Goal: Task Accomplishment & Management: Manage account settings

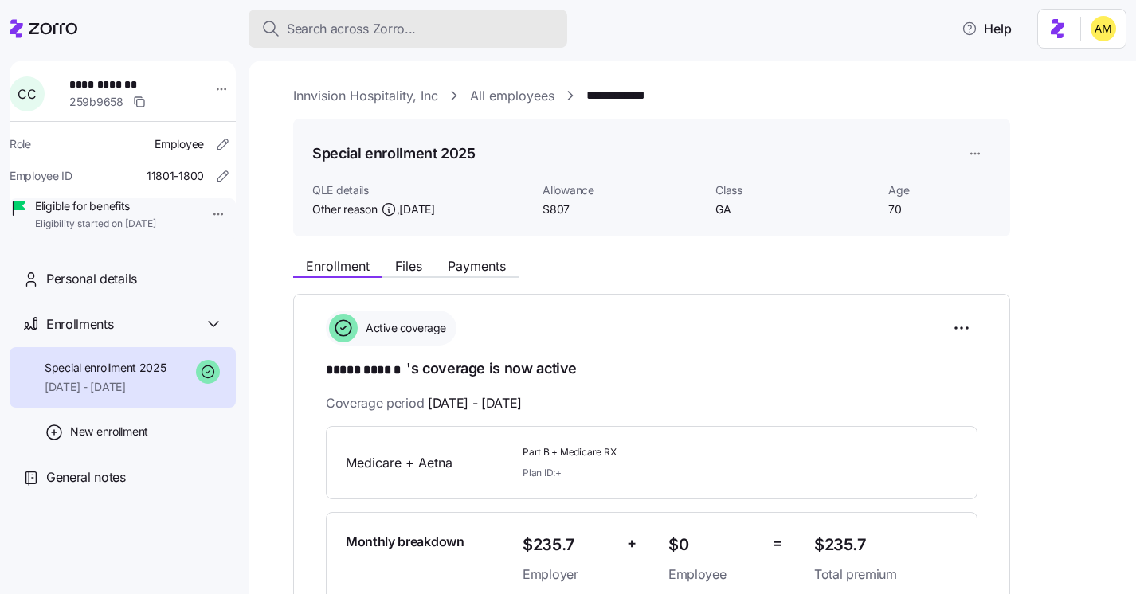
scroll to position [208, 0]
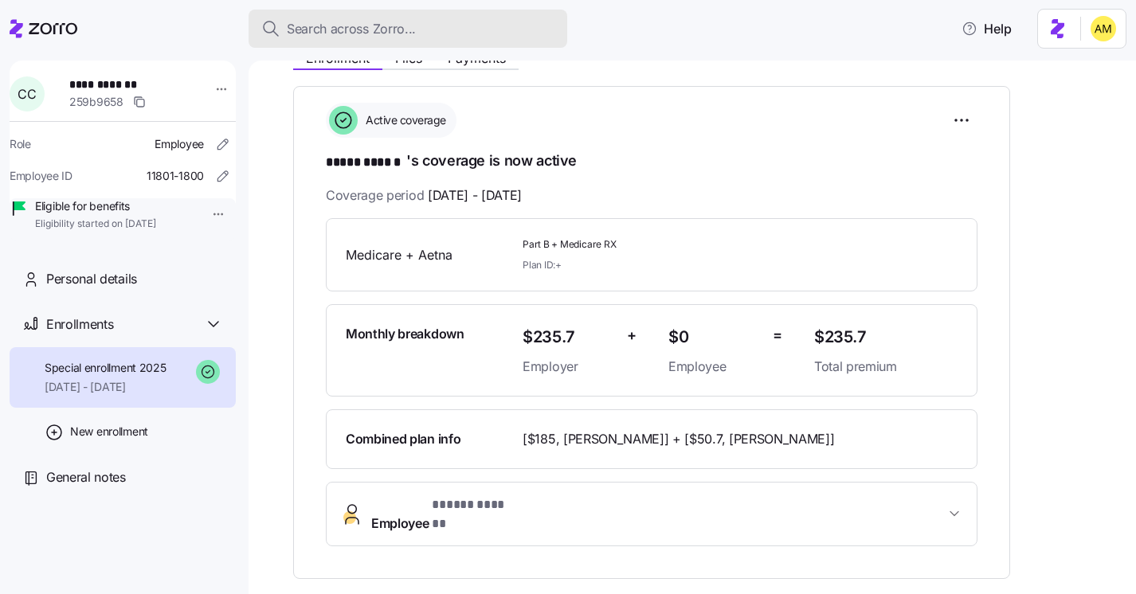
click at [330, 21] on span "Search across Zorro..." at bounding box center [351, 29] width 129 height 20
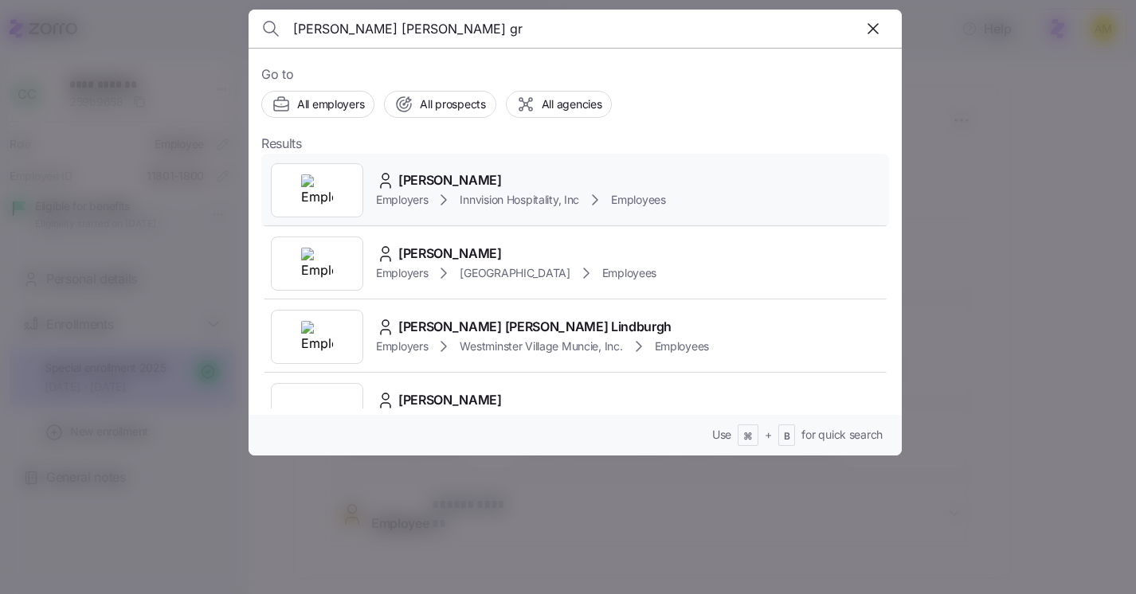
type input "[PERSON_NAME] [PERSON_NAME] gr"
click at [479, 183] on div "[PERSON_NAME]" at bounding box center [521, 181] width 290 height 20
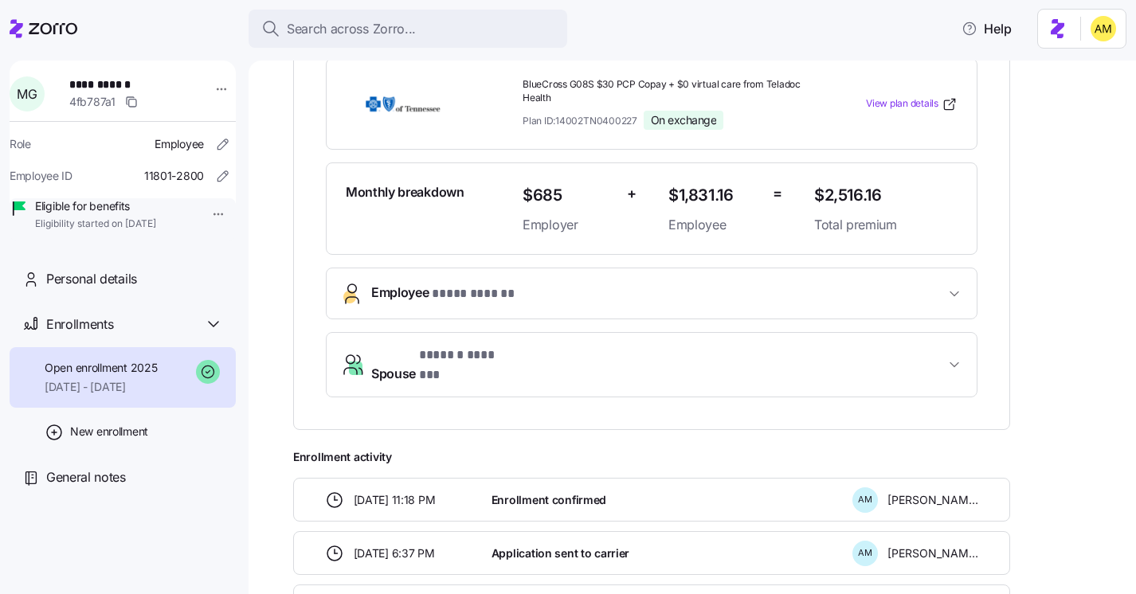
scroll to position [367, 0]
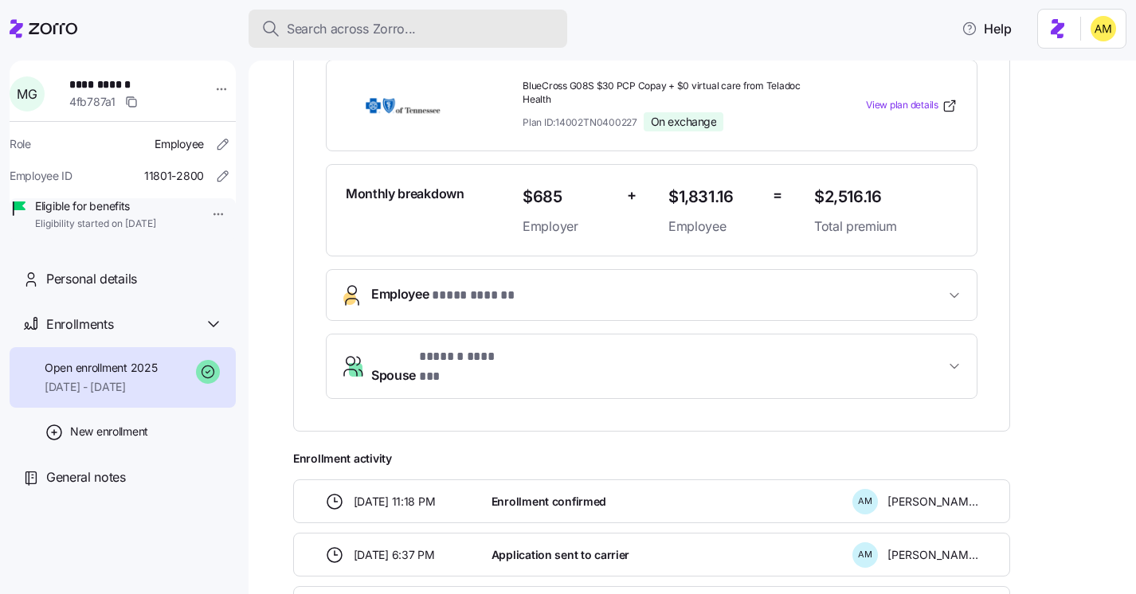
click at [331, 42] on button "Search across Zorro..." at bounding box center [408, 29] width 319 height 38
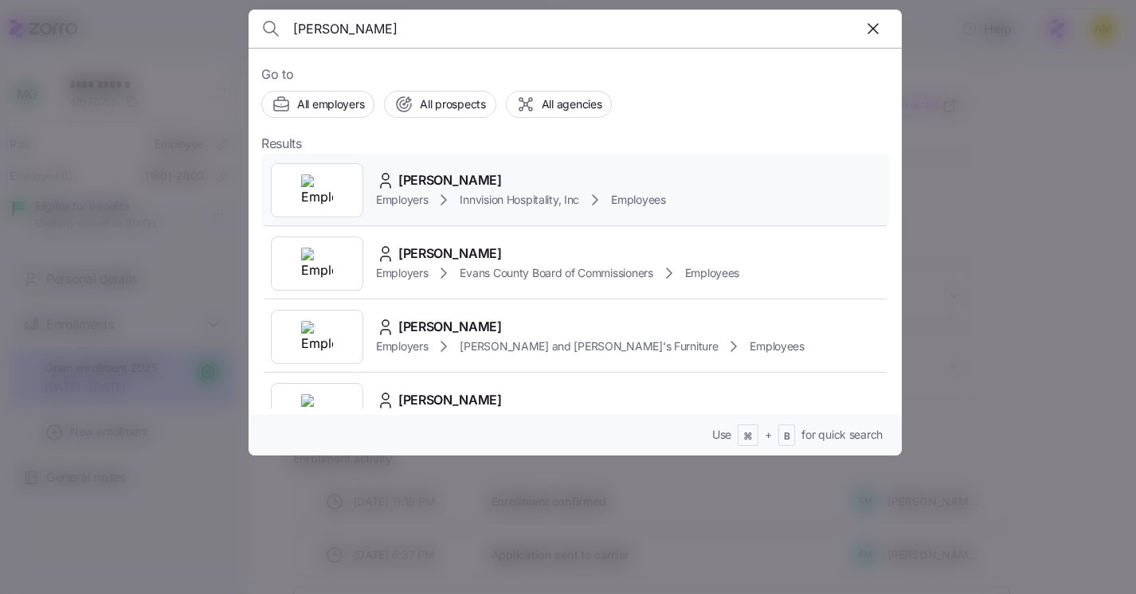
type input "[PERSON_NAME]"
click at [414, 185] on span "[PERSON_NAME]" at bounding box center [450, 181] width 104 height 20
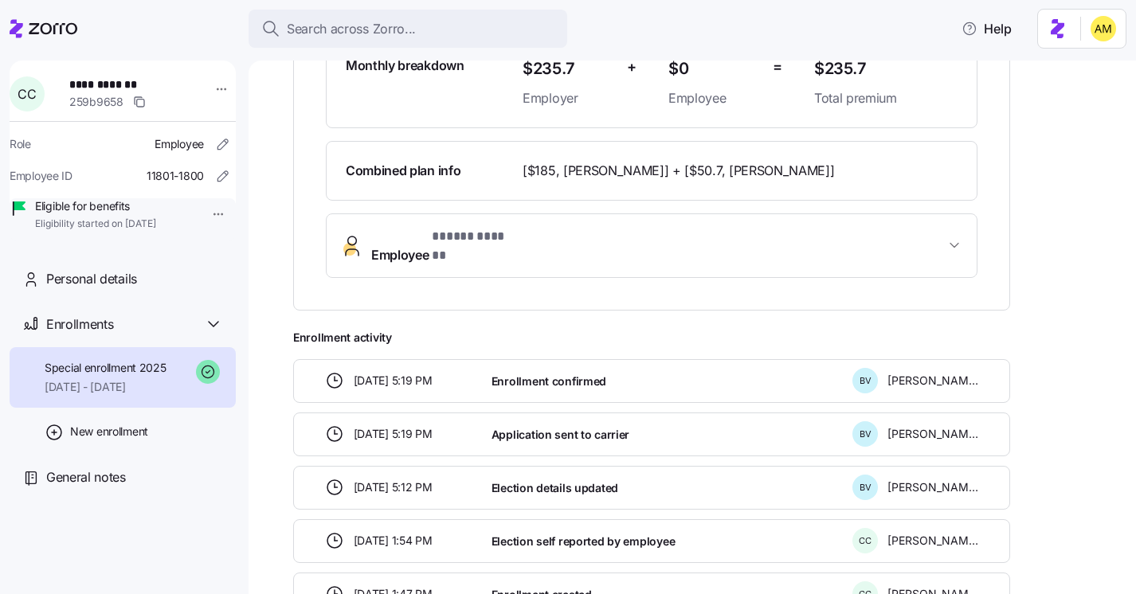
scroll to position [579, 0]
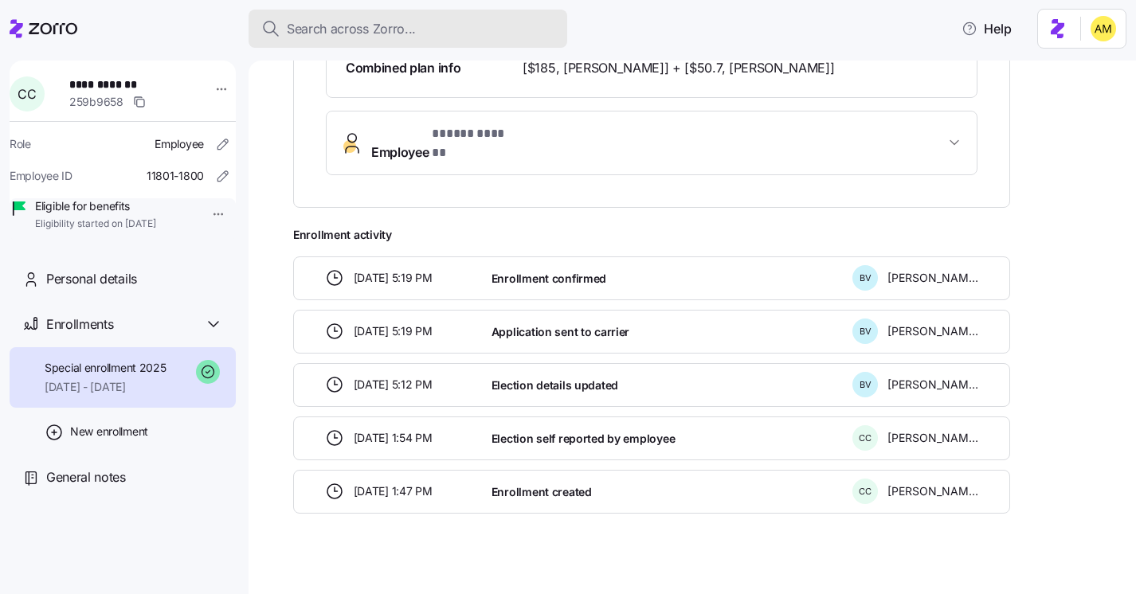
click at [312, 22] on span "Search across Zorro..." at bounding box center [351, 29] width 129 height 20
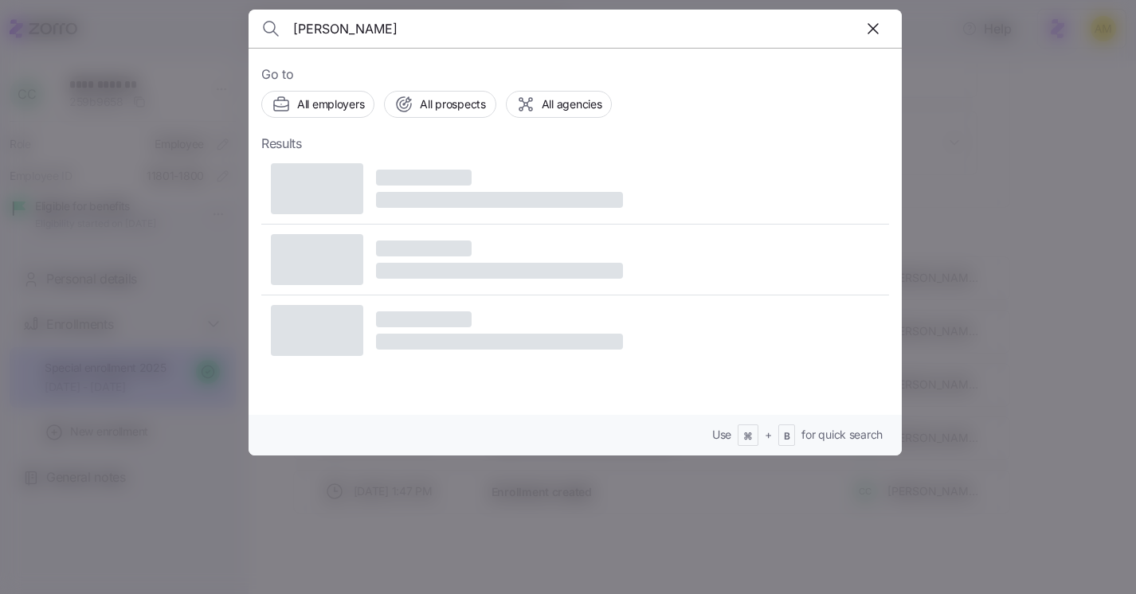
type input "[PERSON_NAME]"
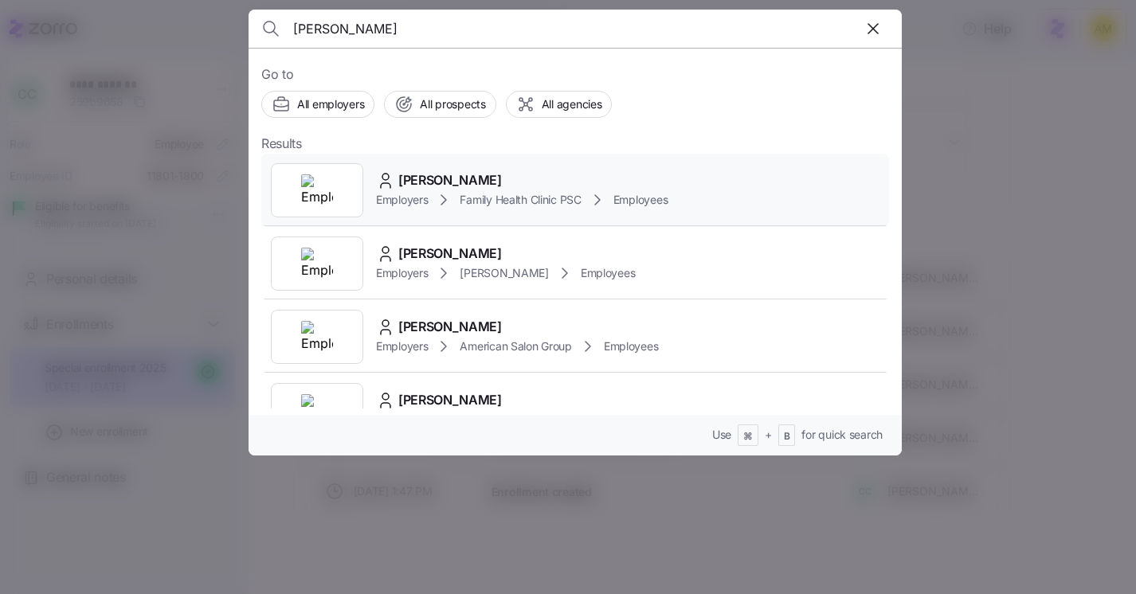
click at [436, 191] on icon at bounding box center [443, 199] width 19 height 19
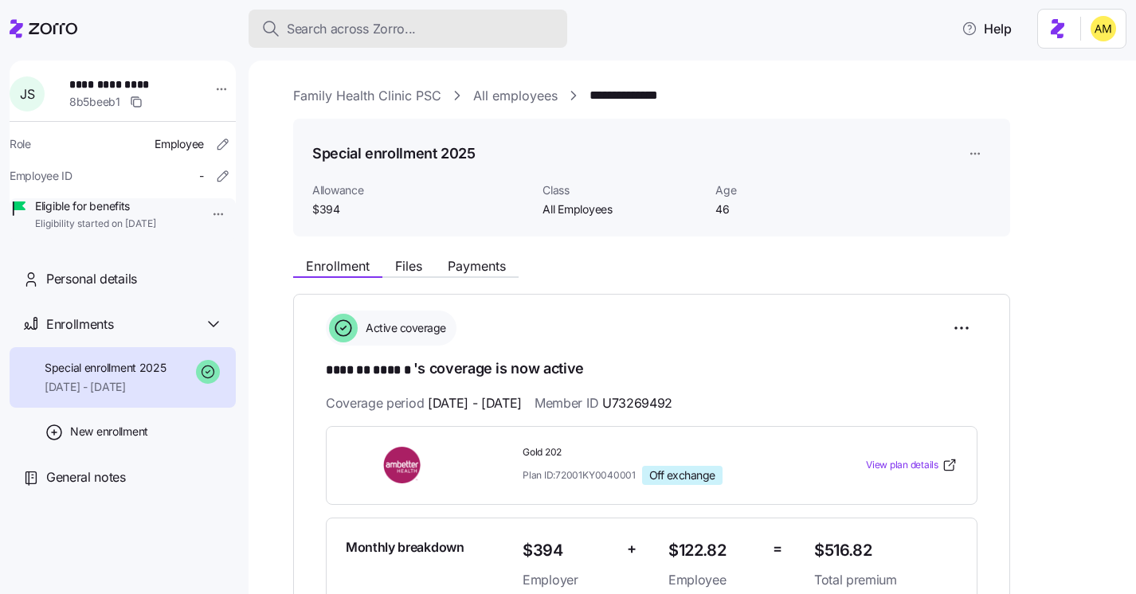
click at [320, 28] on span "Search across Zorro..." at bounding box center [351, 29] width 129 height 20
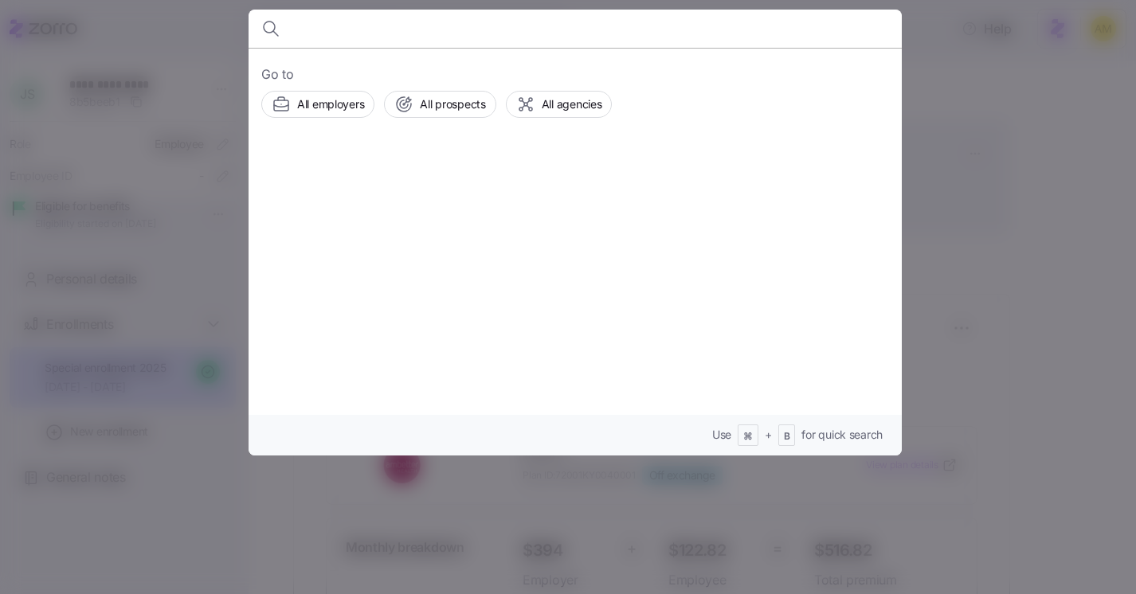
click at [200, 37] on div at bounding box center [568, 297] width 1136 height 594
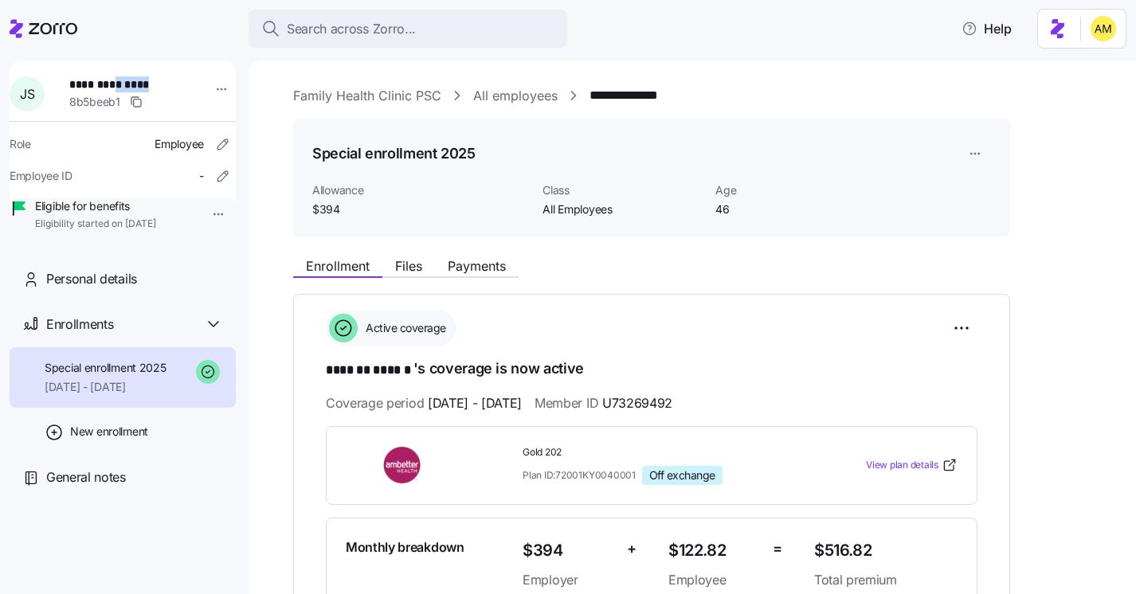
drag, startPoint x: 153, startPoint y: 84, endPoint x: 120, endPoint y: 84, distance: 33.5
click at [120, 84] on span "**********" at bounding box center [125, 84] width 112 height 16
copy span "******"
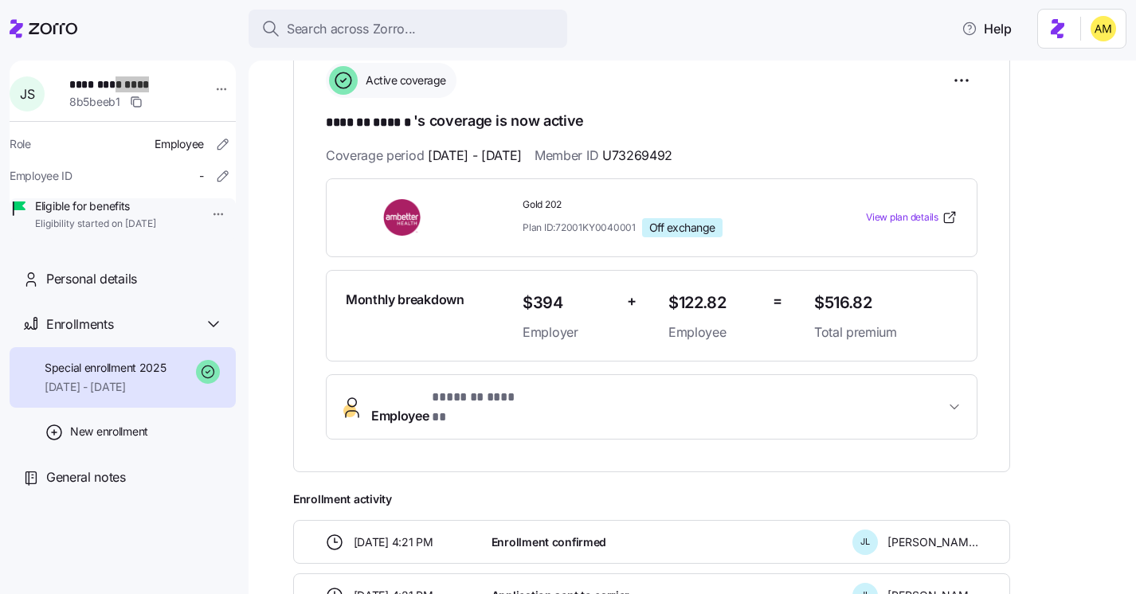
scroll to position [459, 0]
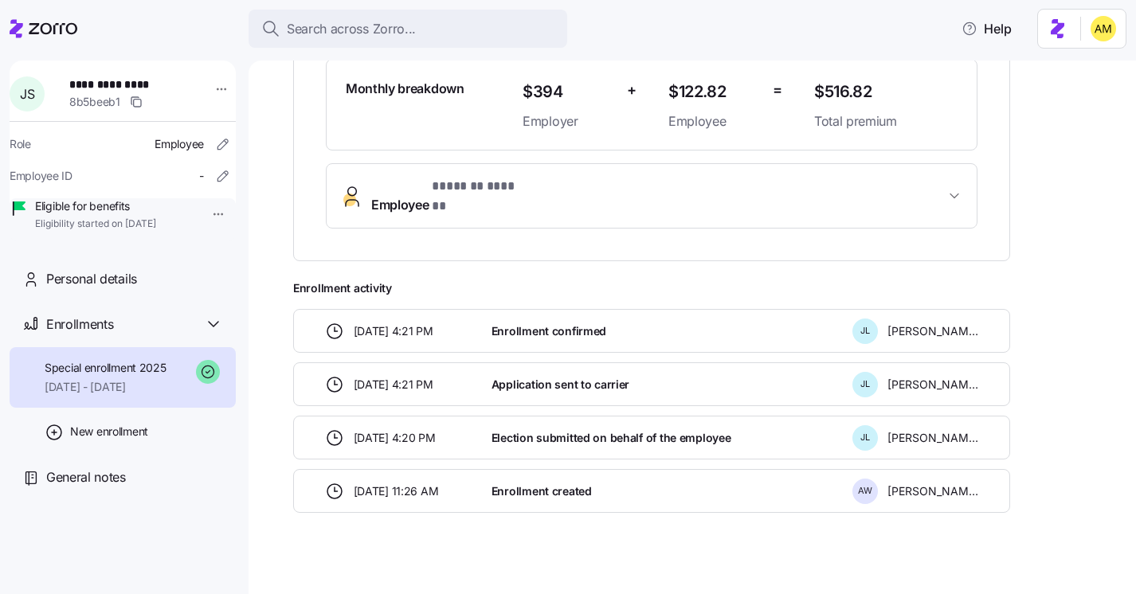
click at [516, 324] on span "Enrollment confirmed" at bounding box center [549, 332] width 115 height 16
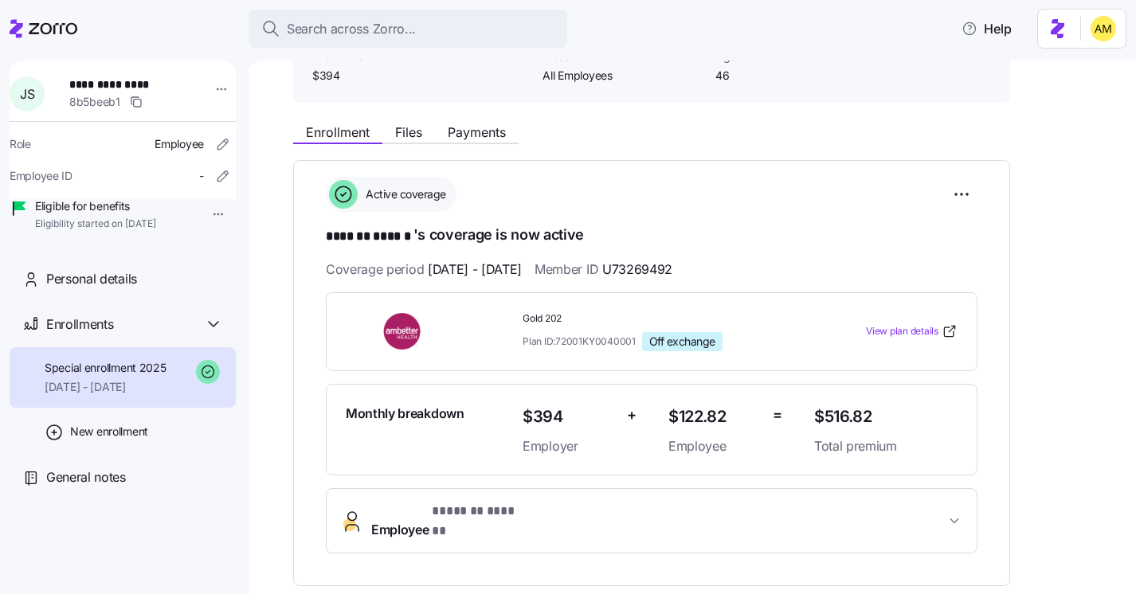
scroll to position [66, 0]
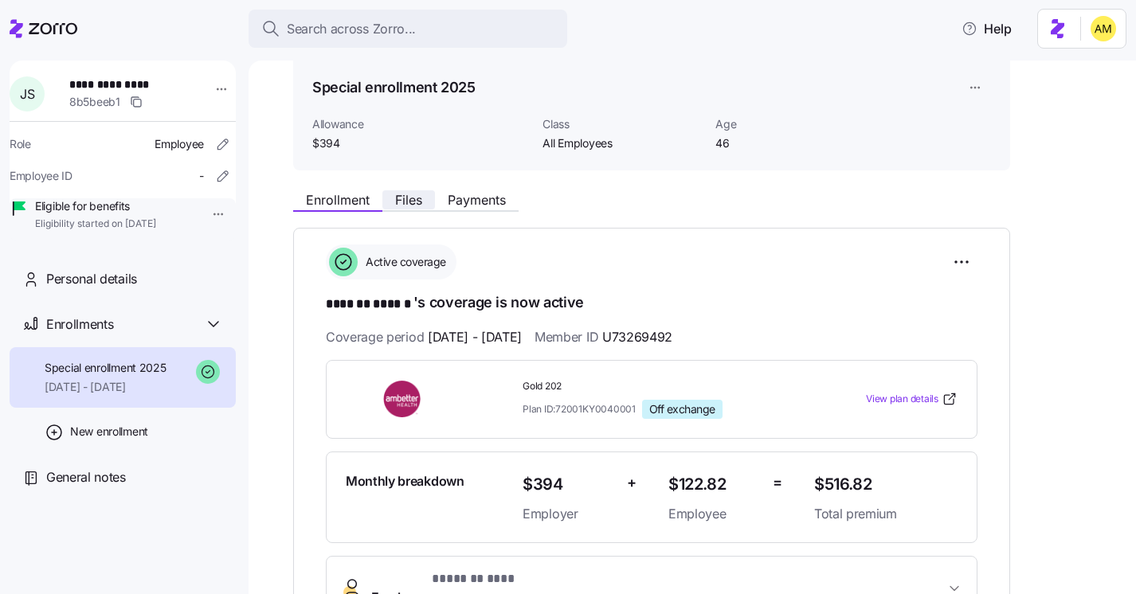
click at [398, 198] on span "Files" at bounding box center [408, 200] width 27 height 13
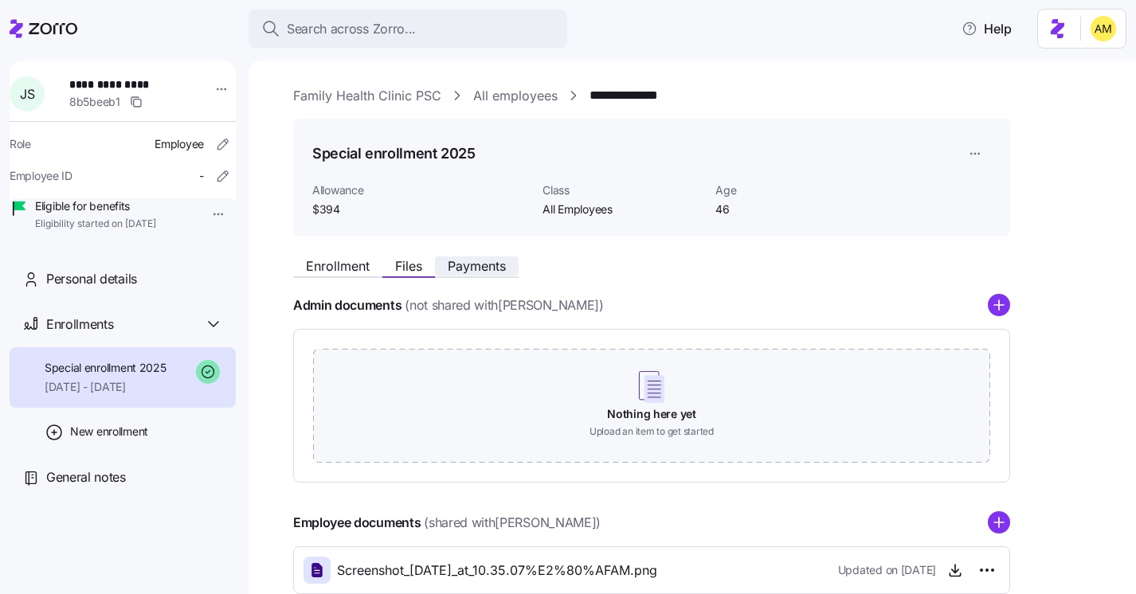
click at [490, 269] on span "Payments" at bounding box center [477, 266] width 58 height 13
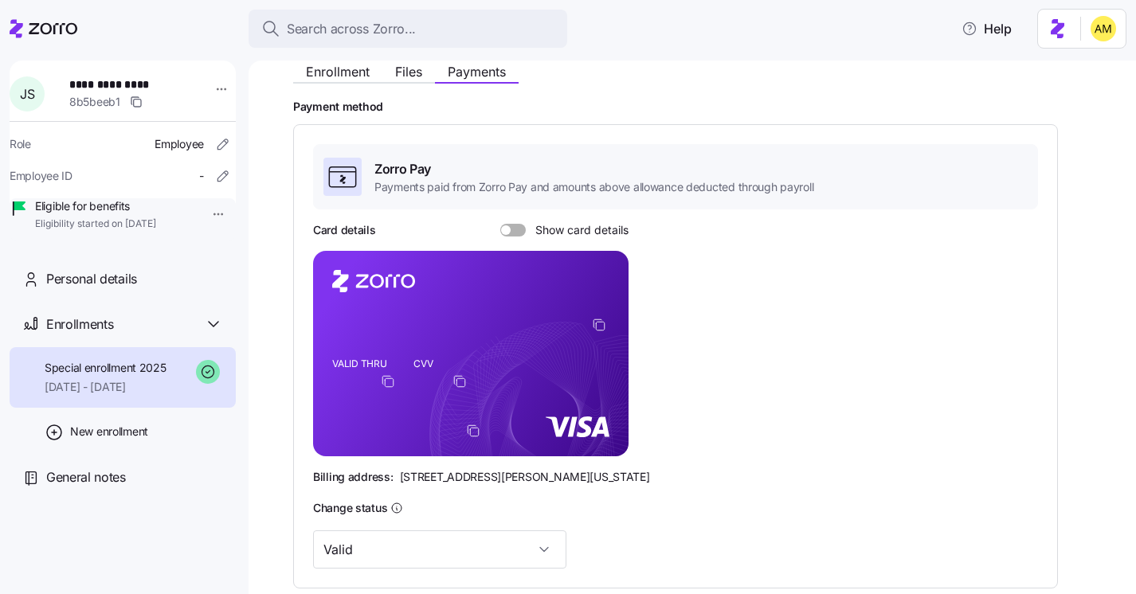
scroll to position [198, 0]
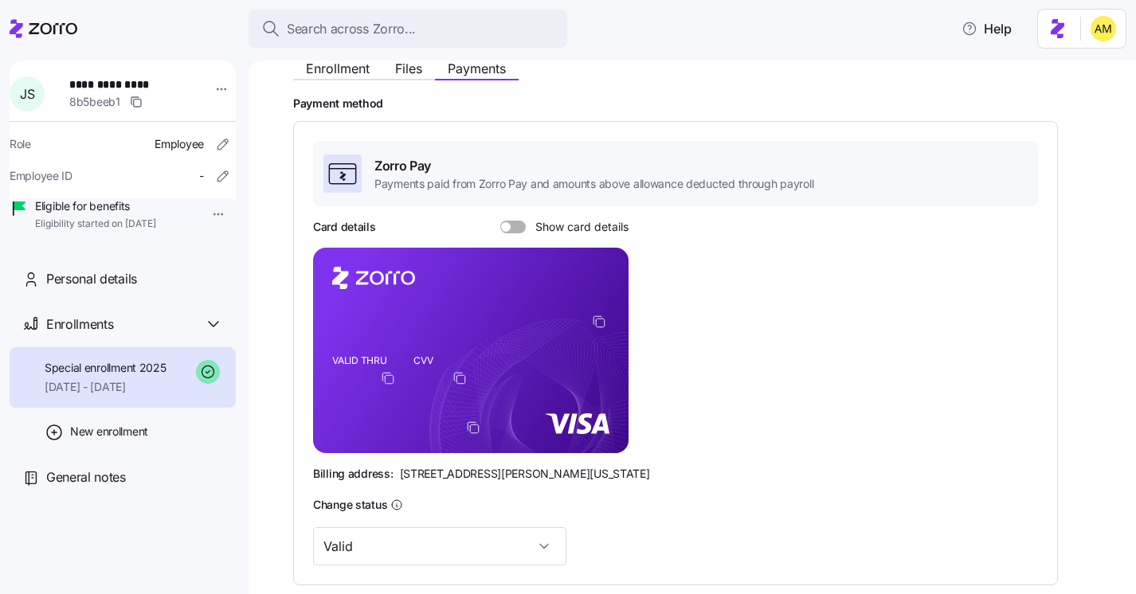
click at [511, 226] on span at bounding box center [519, 227] width 16 height 13
click at [500, 221] on input "Show card details" at bounding box center [500, 221] width 0 height 0
click at [354, 316] on icon "VALID THRU CVV" at bounding box center [471, 351] width 316 height 206
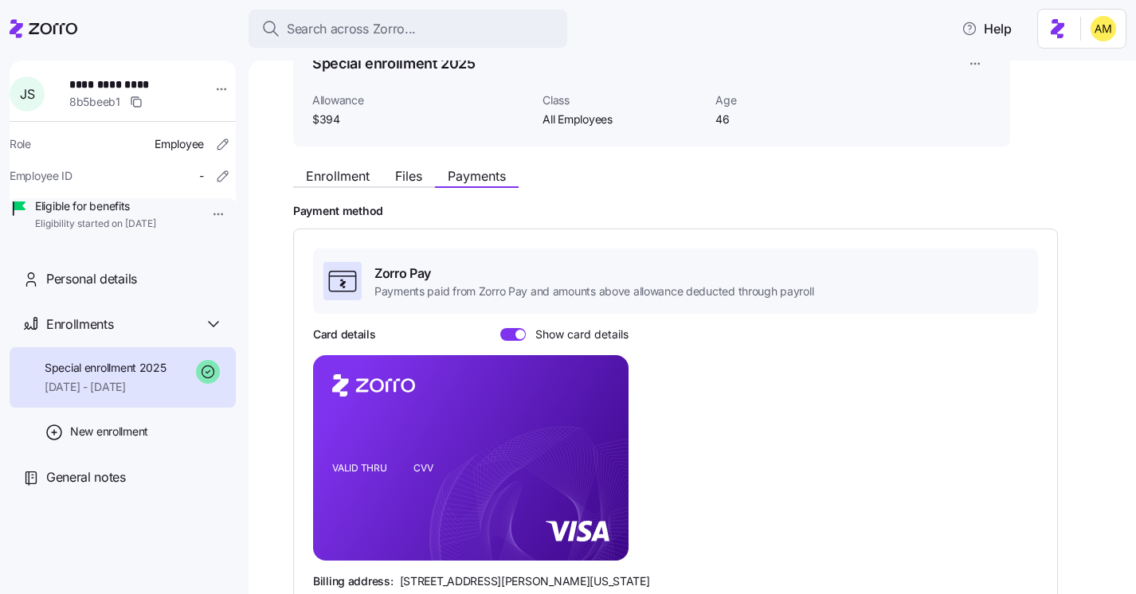
scroll to position [71, 0]
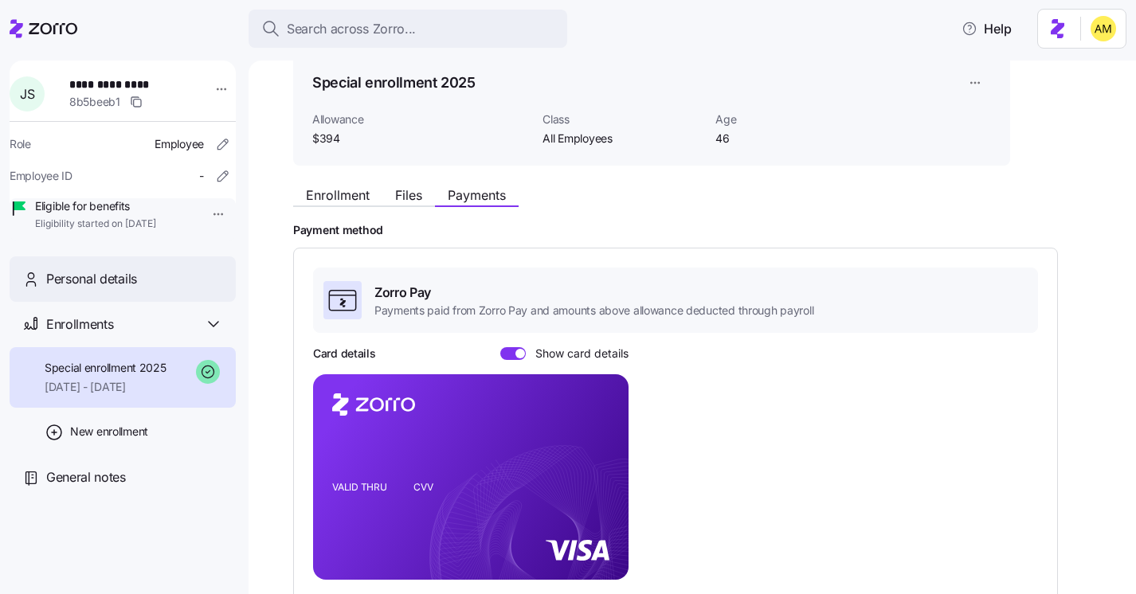
click at [96, 289] on span "Personal details" at bounding box center [91, 279] width 91 height 20
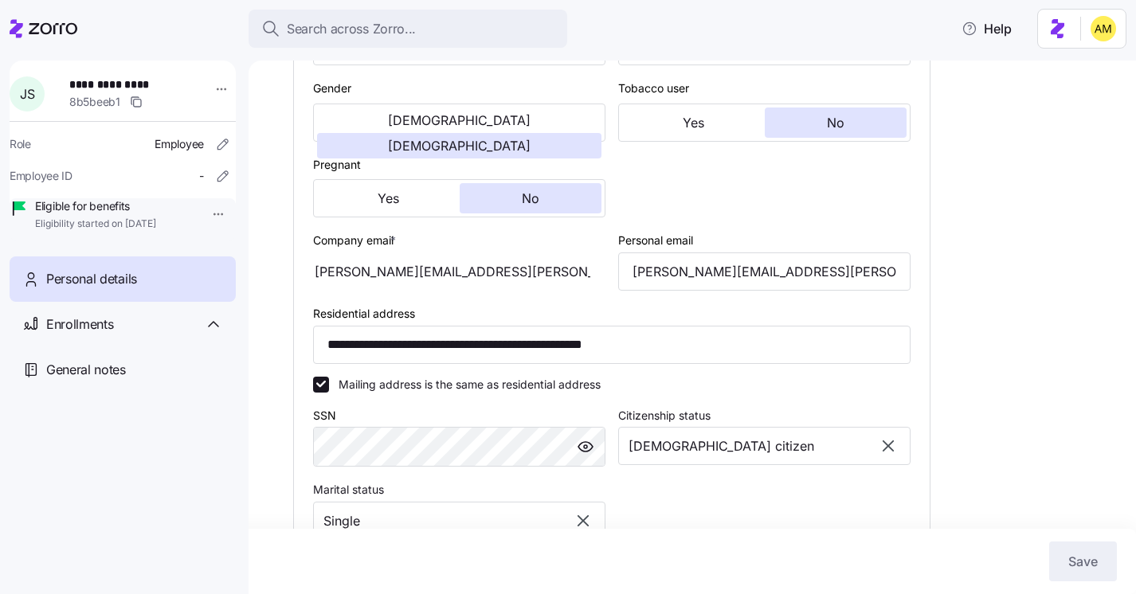
type input "All Employees"
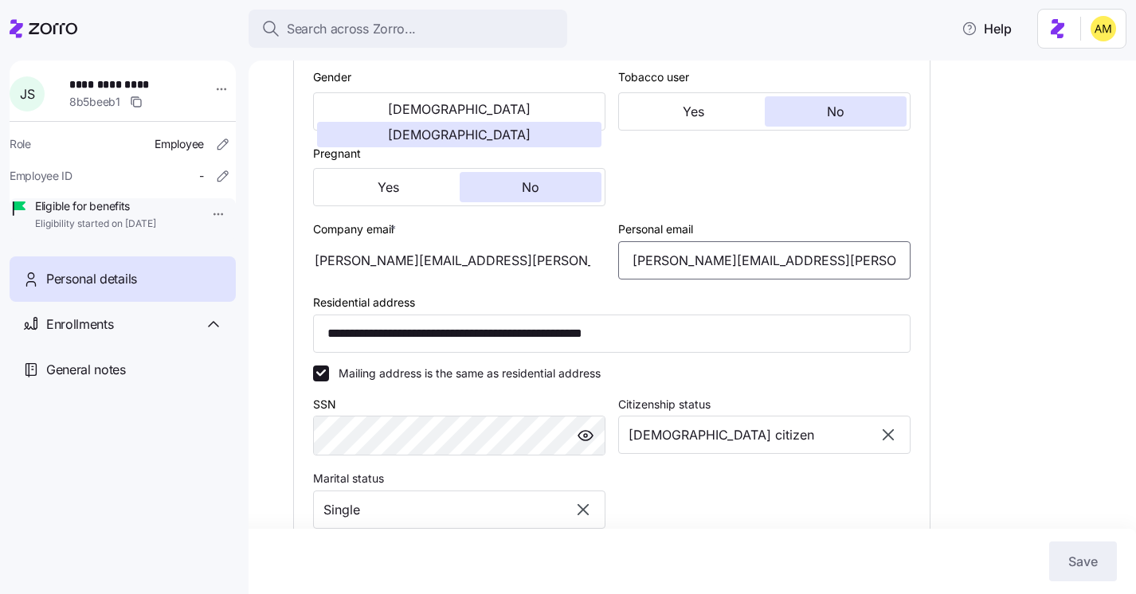
drag, startPoint x: 826, startPoint y: 285, endPoint x: 616, endPoint y: 282, distance: 210.4
click at [616, 282] on div "Personal email [PERSON_NAME][EMAIL_ADDRESS][PERSON_NAME][DOMAIN_NAME]" at bounding box center [764, 249] width 305 height 73
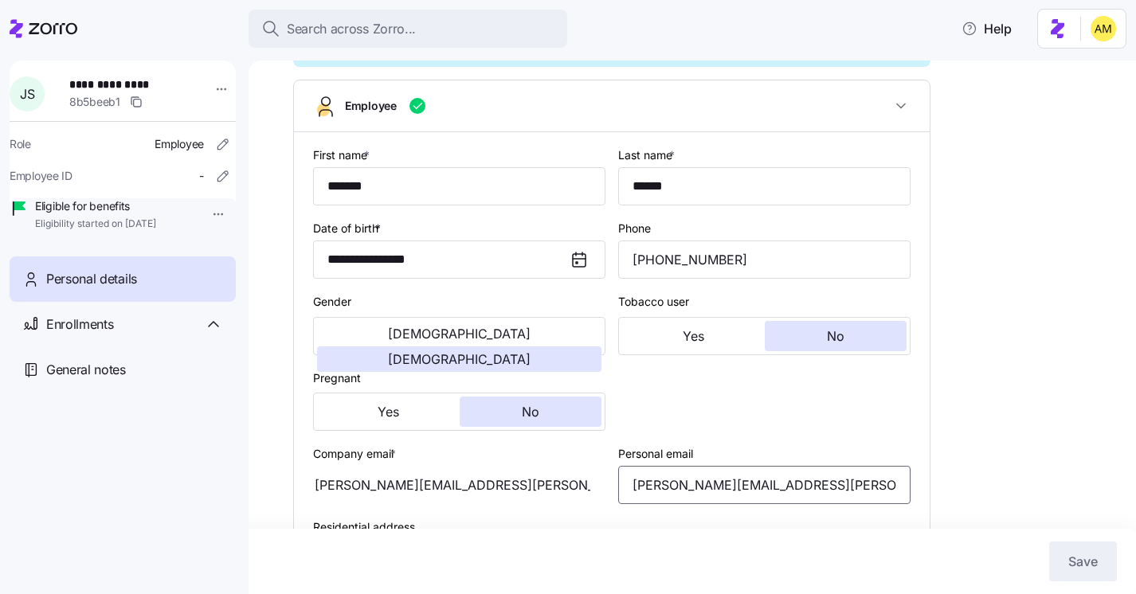
scroll to position [0, 0]
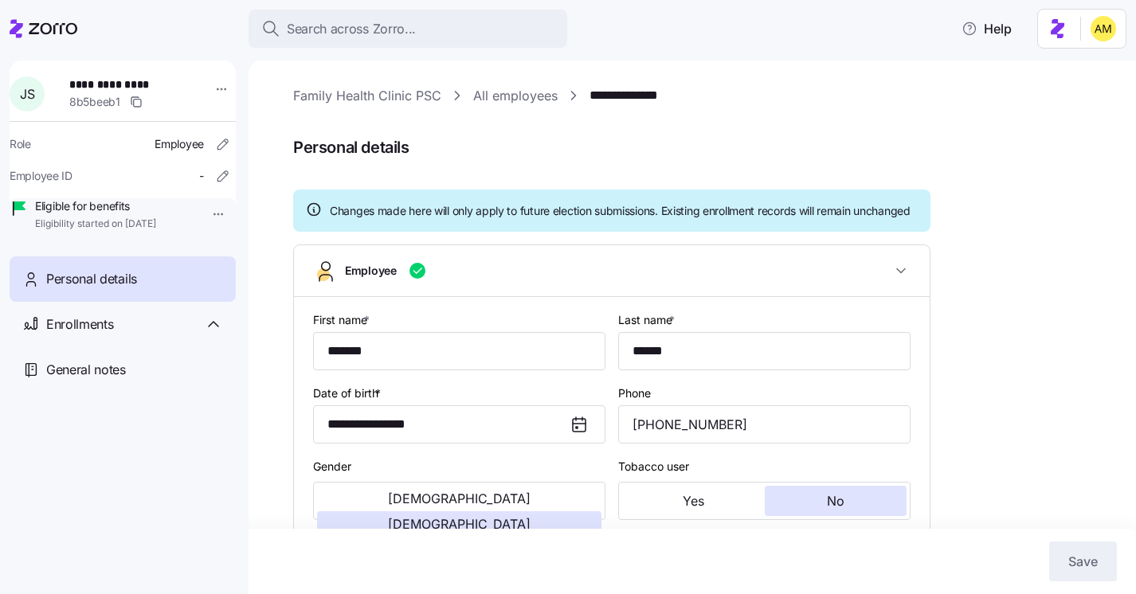
click at [627, 98] on link "**********" at bounding box center [634, 96] width 88 height 20
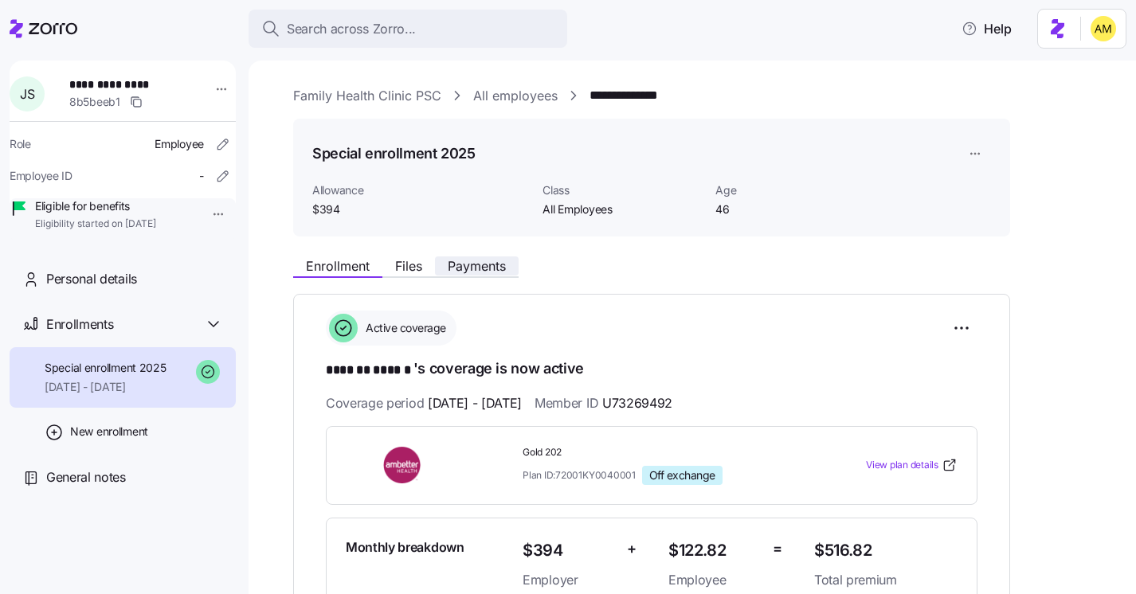
click at [477, 269] on span "Payments" at bounding box center [477, 266] width 58 height 13
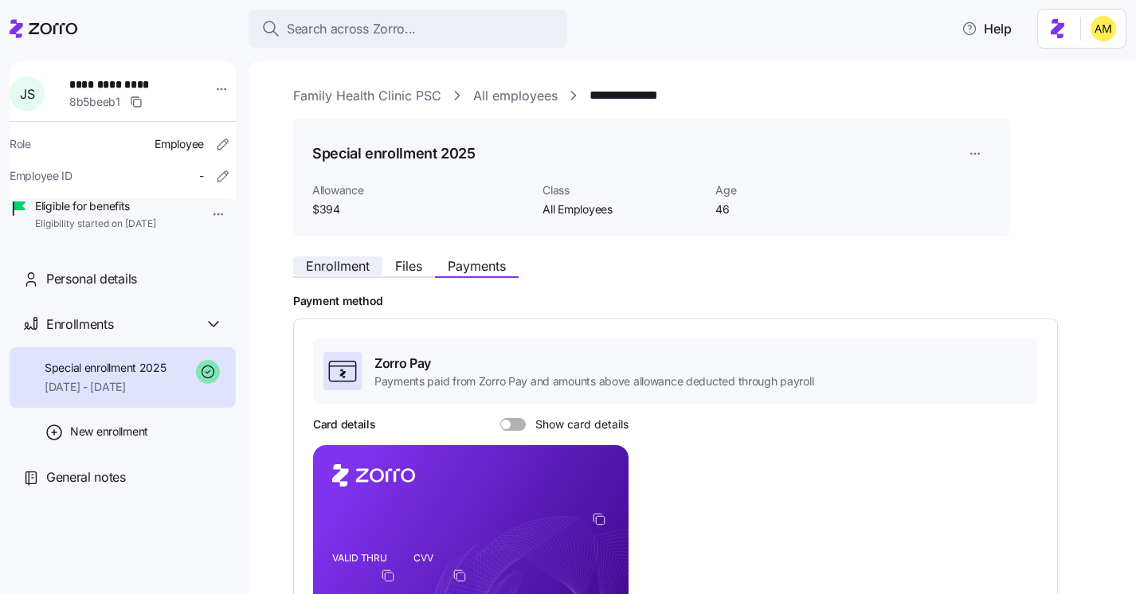
click at [346, 269] on span "Enrollment" at bounding box center [338, 266] width 64 height 13
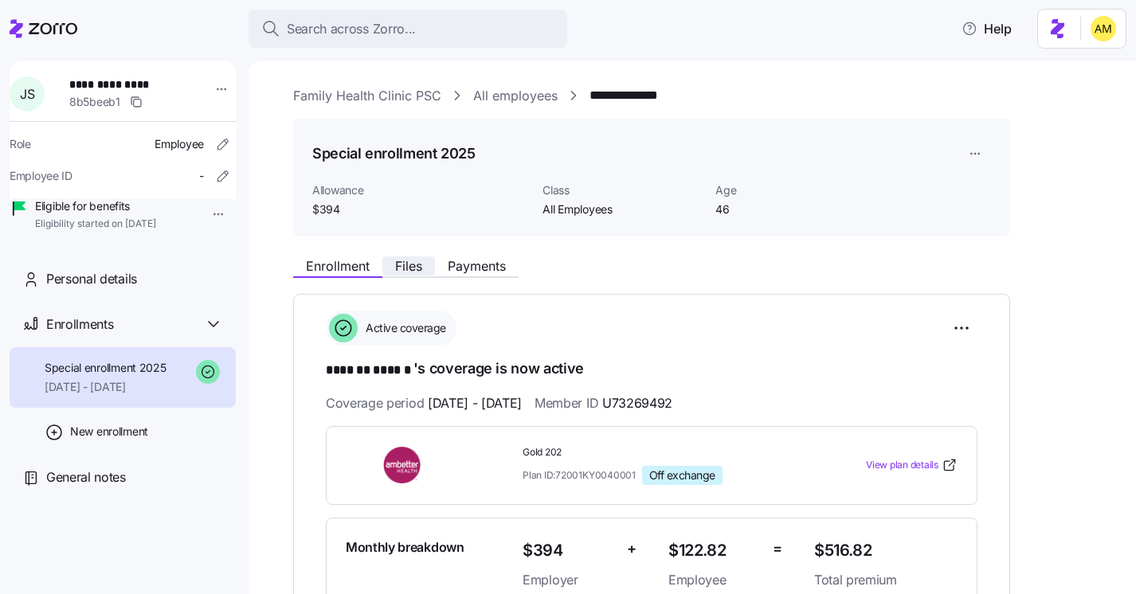
click at [400, 270] on span "Files" at bounding box center [408, 266] width 27 height 13
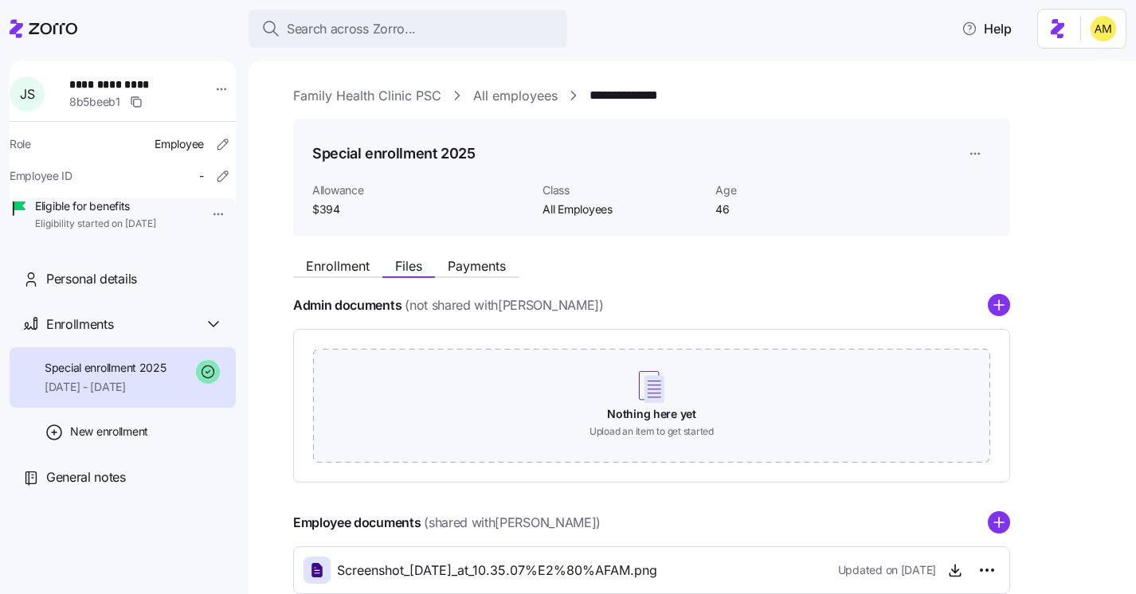
scroll to position [96, 0]
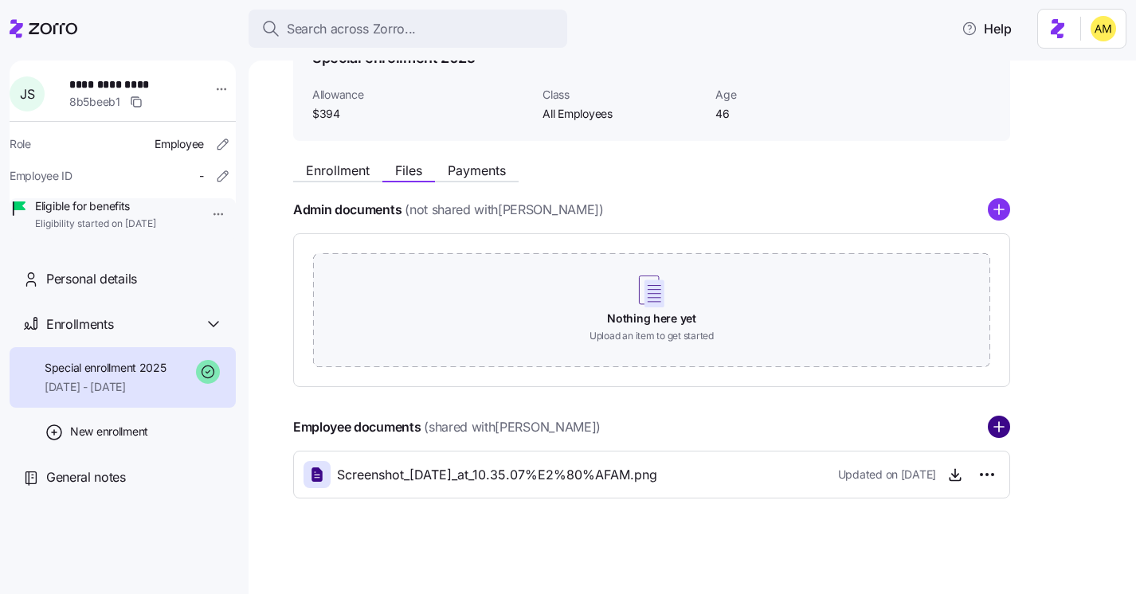
click at [998, 425] on circle "add icon" at bounding box center [999, 428] width 21 height 21
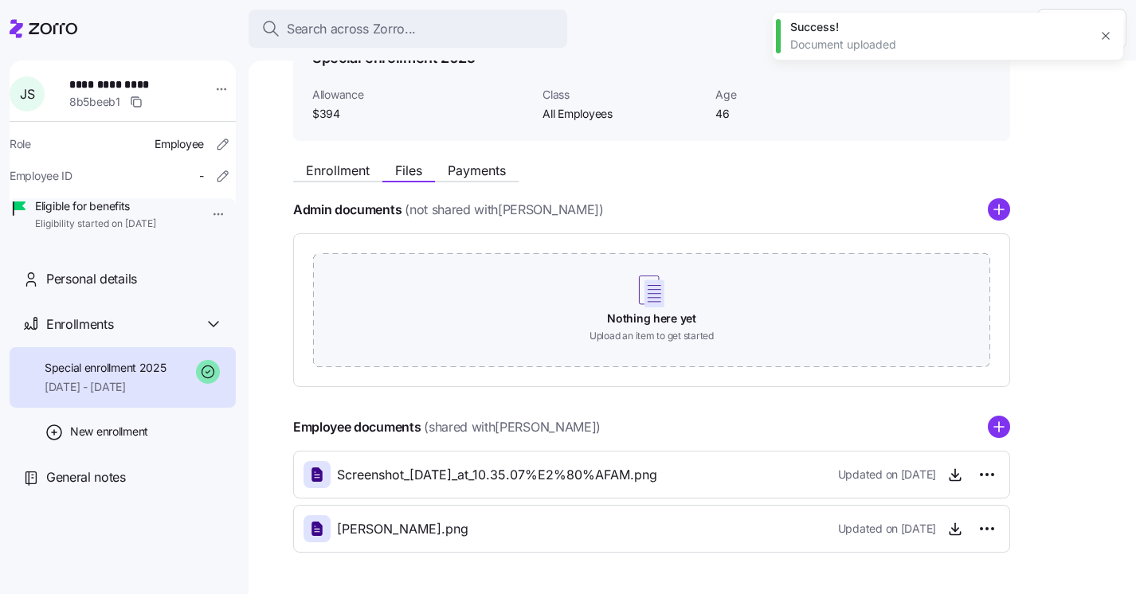
scroll to position [150, 0]
